Goal: Information Seeking & Learning: Learn about a topic

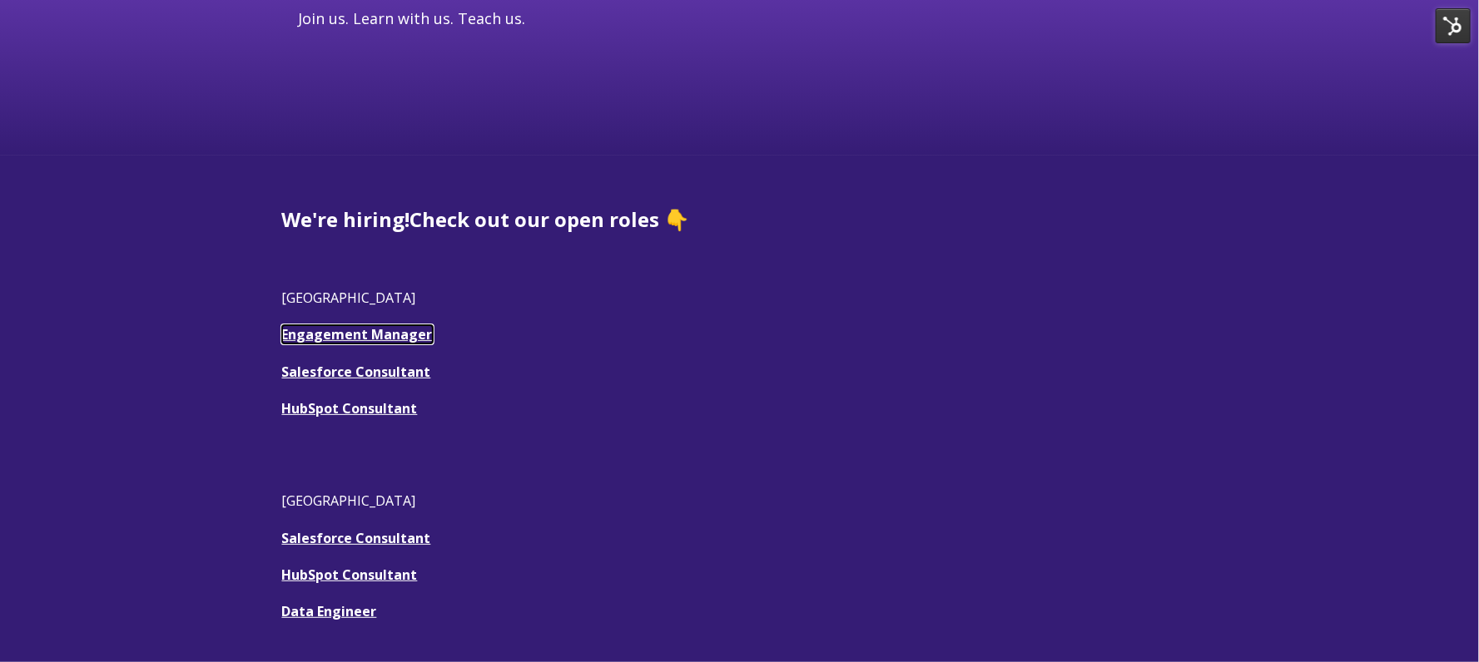
click at [399, 340] on link "Engagement Manager" at bounding box center [357, 334] width 151 height 18
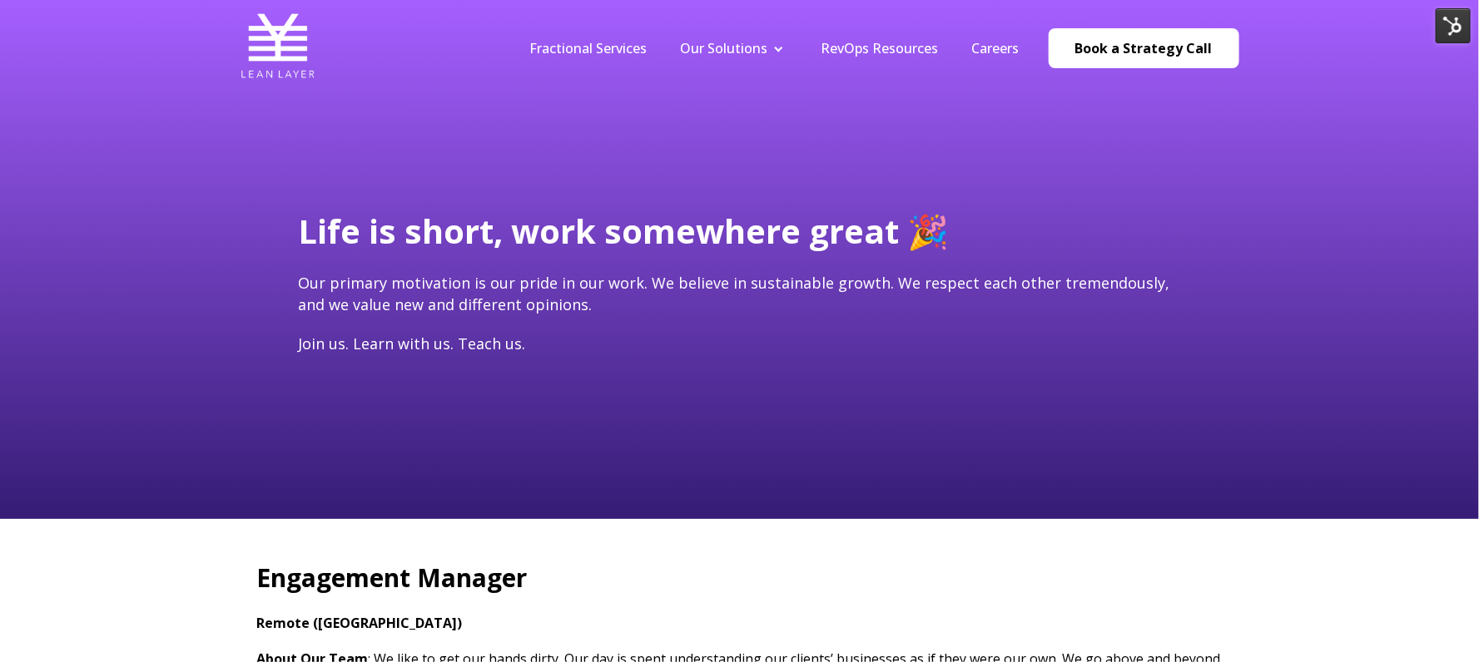
type input "[EMAIL_ADDRESS][DOMAIN_NAME]"
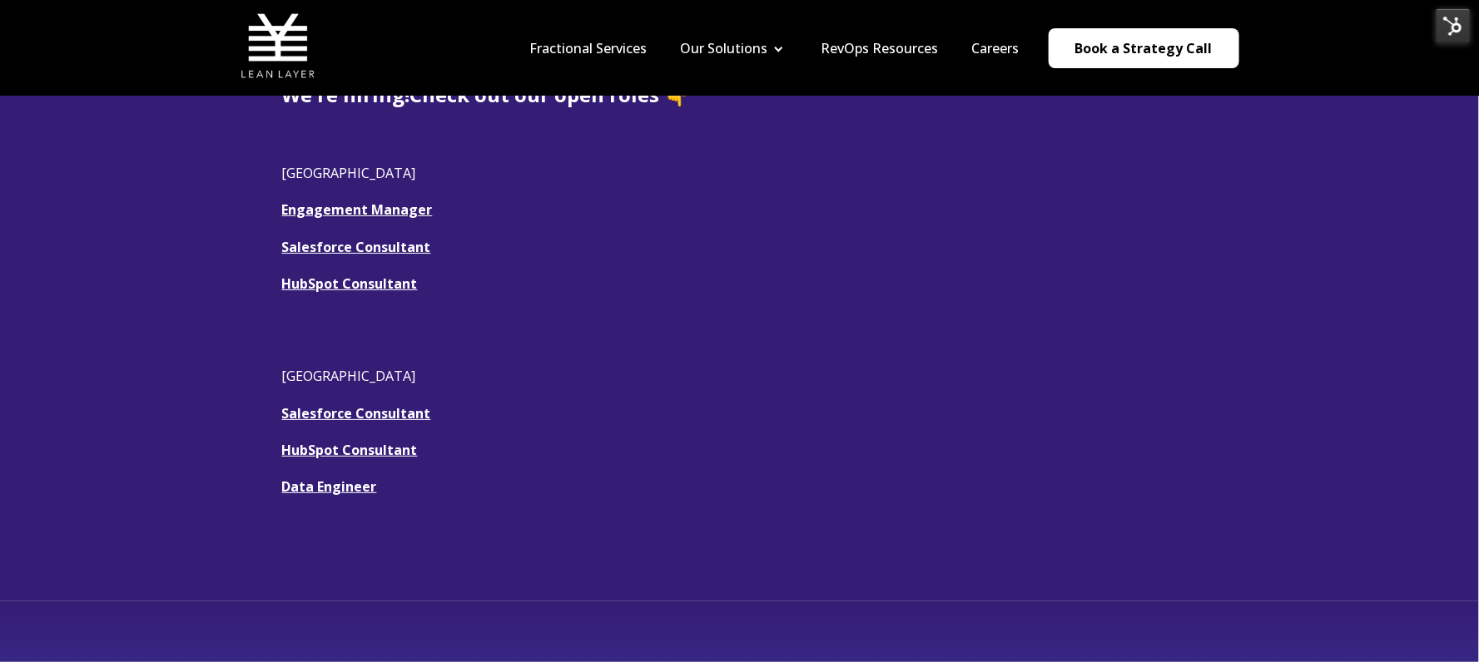
scroll to position [448, 0]
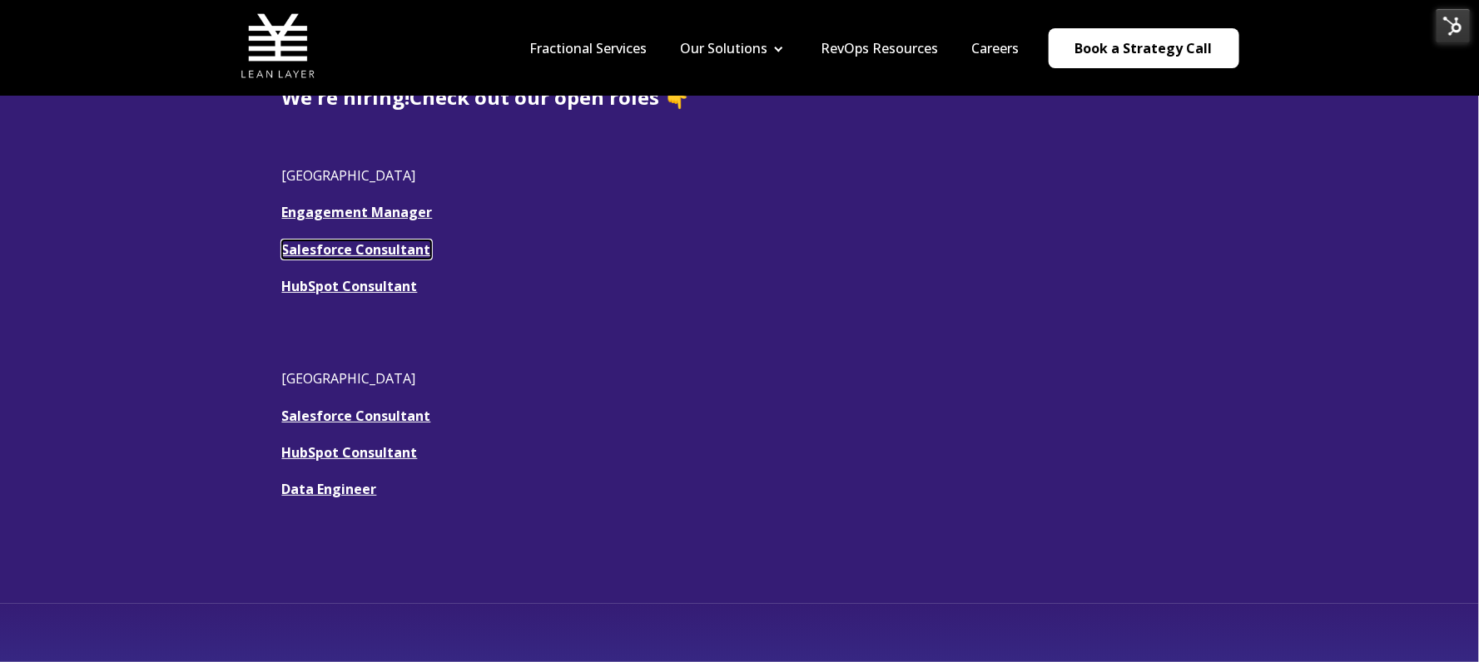
click at [399, 245] on u "Salesforce Consultant" at bounding box center [356, 249] width 149 height 18
click at [359, 283] on link "HubSpot Consultant" at bounding box center [350, 286] width 136 height 18
click at [361, 284] on link "HubSpot Consultant" at bounding box center [350, 286] width 136 height 18
click at [310, 247] on u "Salesforce Consultant" at bounding box center [356, 249] width 149 height 18
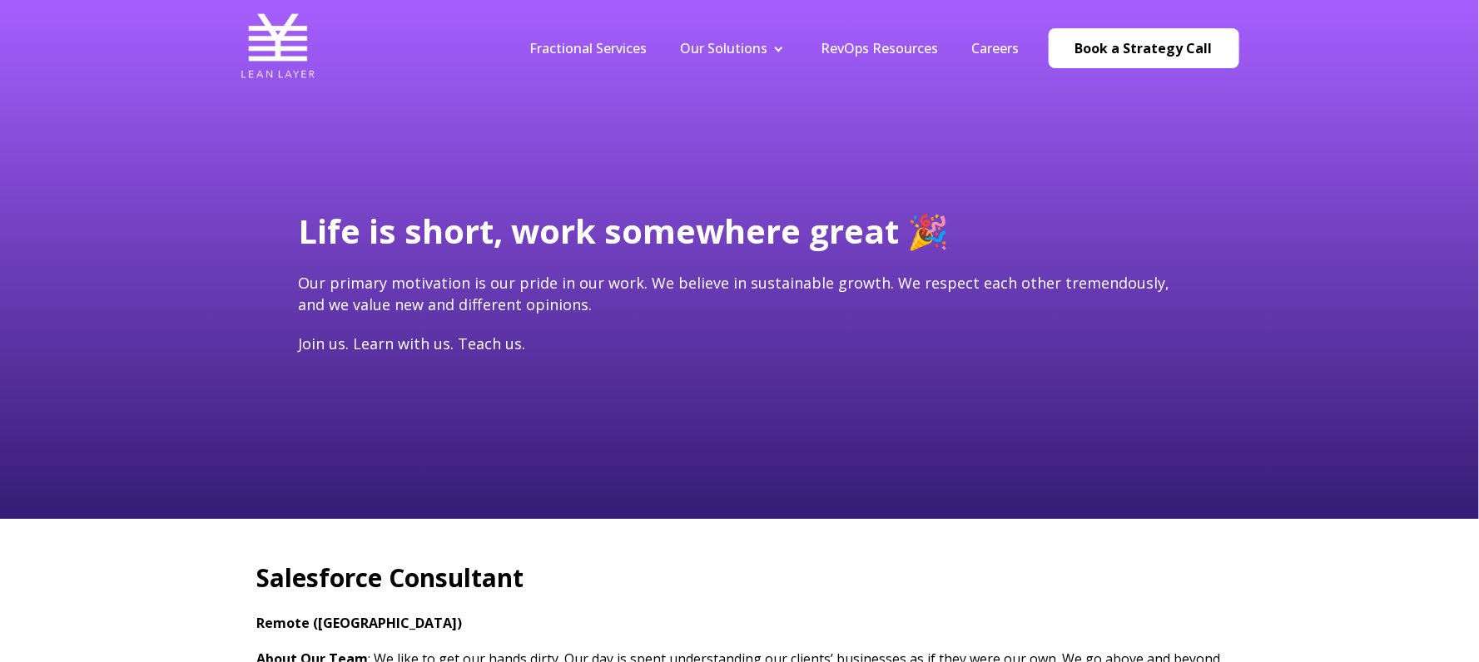
type input "[EMAIL_ADDRESS][DOMAIN_NAME]"
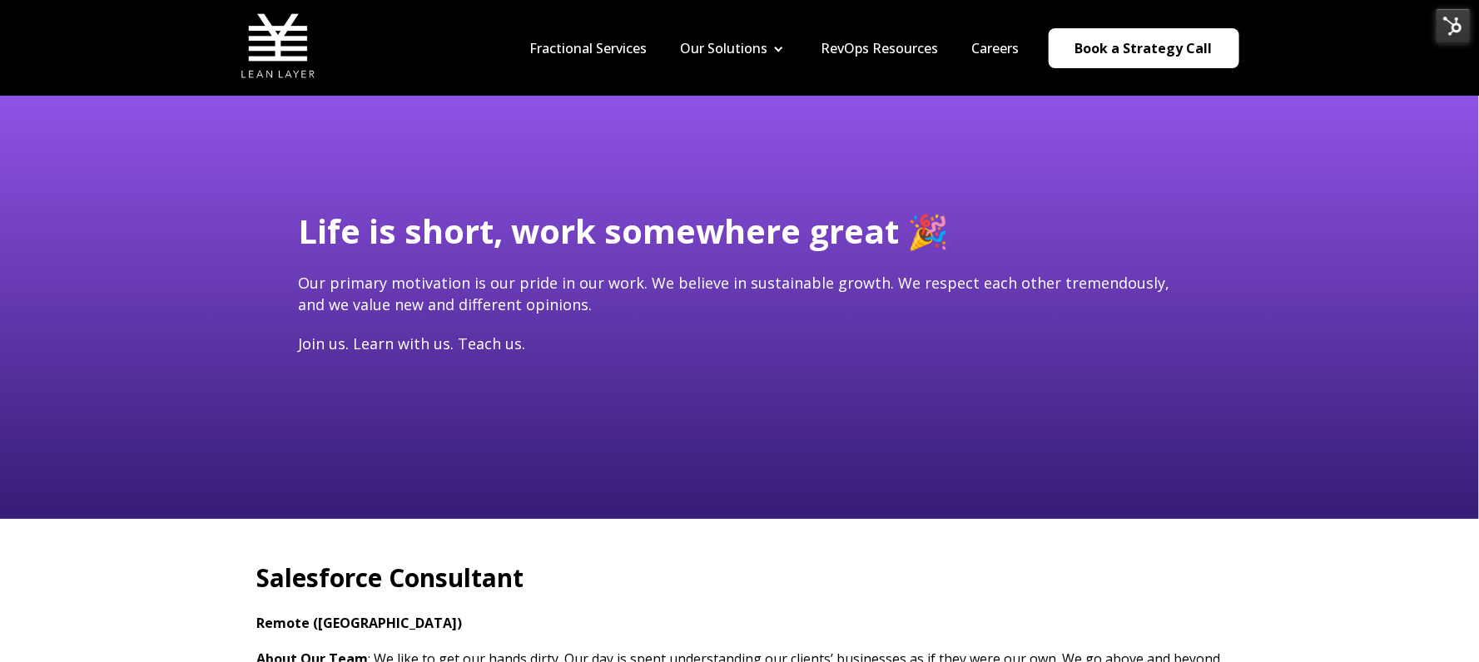
scroll to position [387, 0]
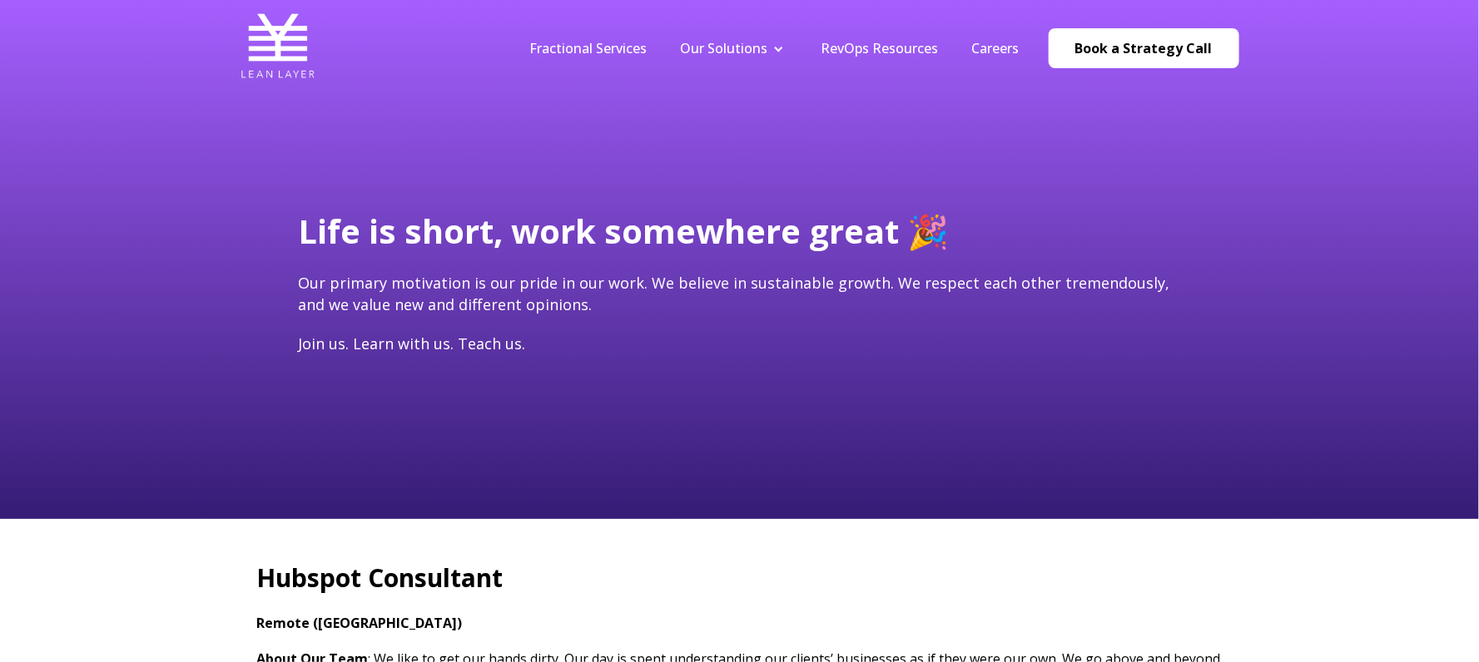
type input "[EMAIL_ADDRESS][DOMAIN_NAME]"
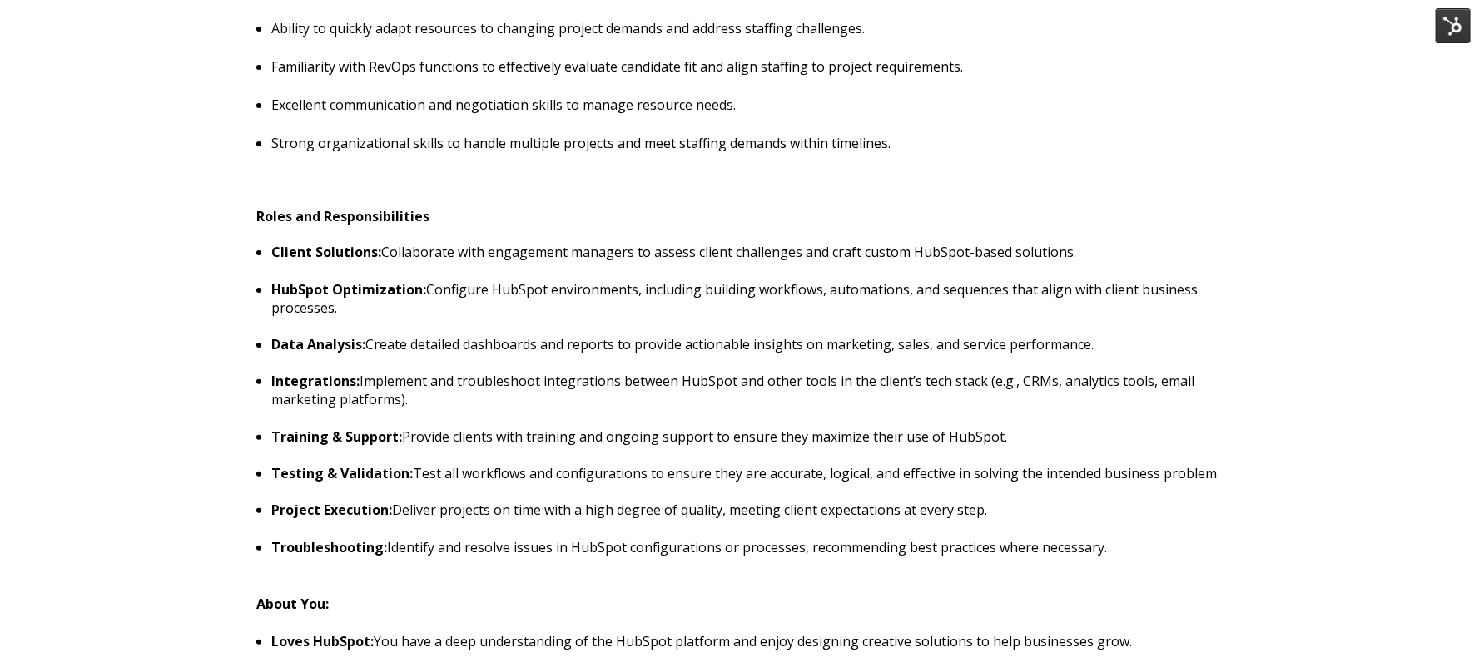
scroll to position [1266, 0]
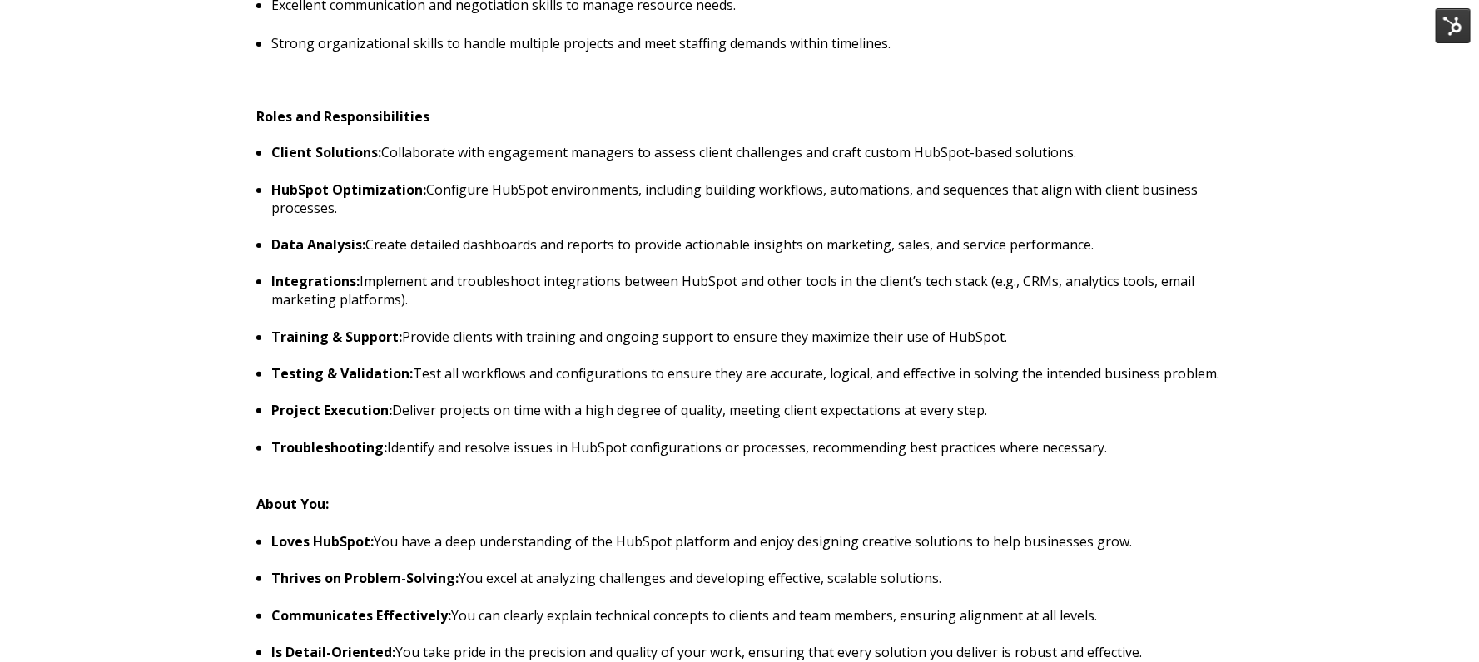
drag, startPoint x: 1134, startPoint y: 449, endPoint x: 411, endPoint y: 373, distance: 727.1
click at [411, 373] on ul "Client Solutions: Collaborate with engagement managers to assess client challen…" at bounding box center [739, 300] width 965 height 314
click at [521, 423] on ul "Client Solutions: Collaborate with engagement managers to assess client challen…" at bounding box center [739, 300] width 965 height 314
drag, startPoint x: 1118, startPoint y: 450, endPoint x: 265, endPoint y: 150, distance: 904.3
click at [265, 150] on ul "Client Solutions: Collaborate with engagement managers to assess client challen…" at bounding box center [739, 300] width 965 height 314
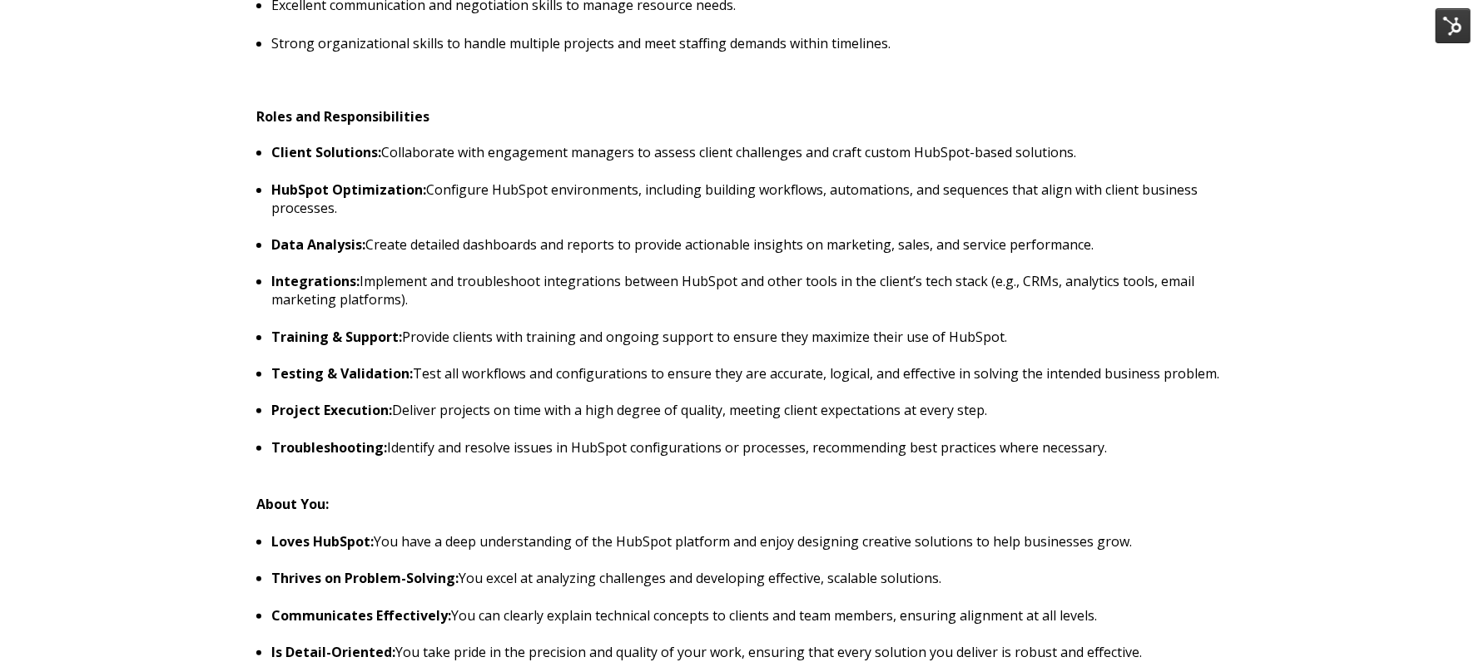
copy ul "Loremi Dolorsita: Consectetur adip elitseddoe temporin ut labore etdolo magnaal…"
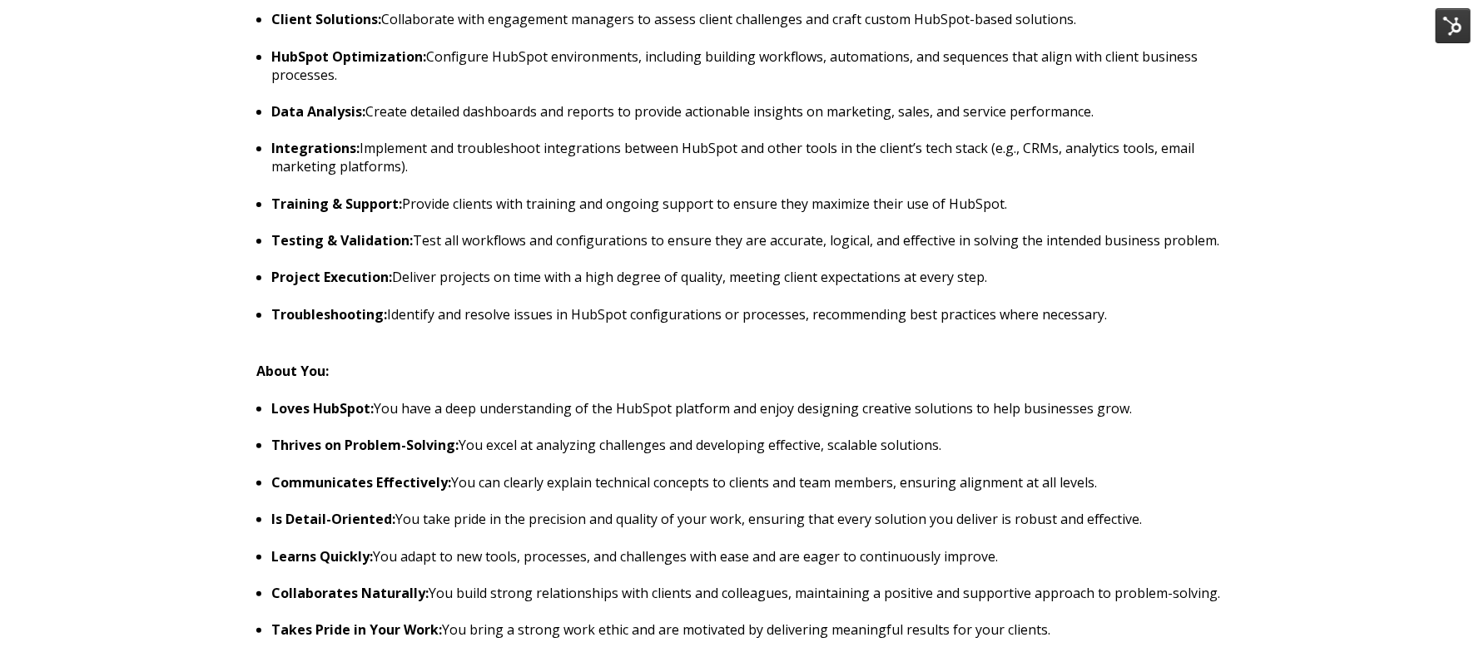
scroll to position [1400, 0]
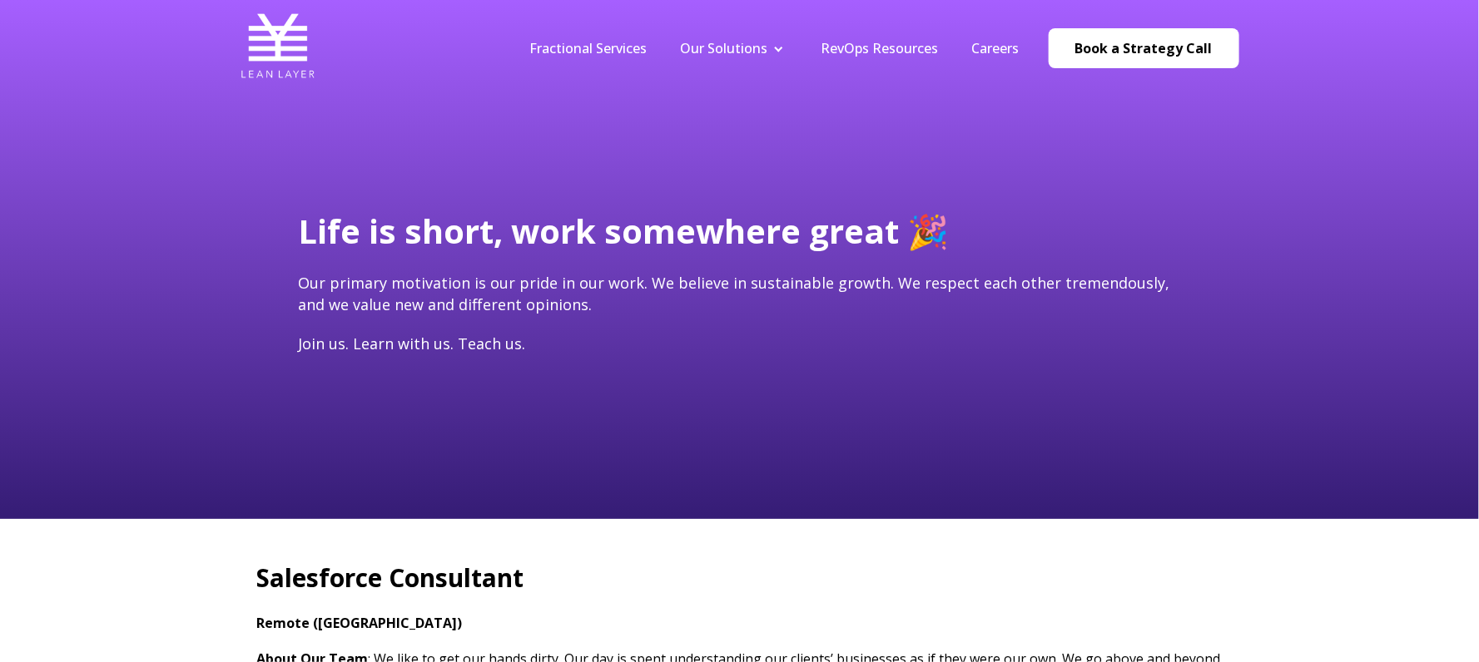
type input "[EMAIL_ADDRESS][DOMAIN_NAME]"
